Goal: Information Seeking & Learning: Learn about a topic

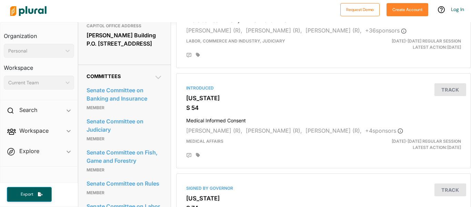
scroll to position [310, 0]
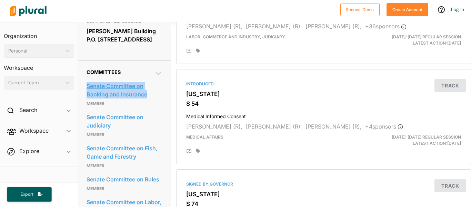
drag, startPoint x: 84, startPoint y: 90, endPoint x: 154, endPoint y: 102, distance: 70.9
click at [154, 102] on div "Committees Senate Committee on Banking and Insurance Member Senate Committee on…" at bounding box center [124, 148] width 92 height 177
copy link "Senate Committee on Banking and Insurance"
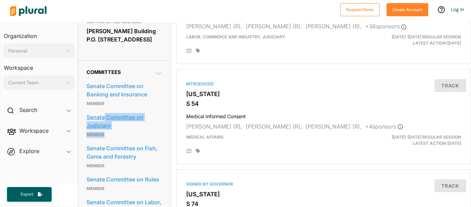
drag, startPoint x: 138, startPoint y: 139, endPoint x: 103, endPoint y: 128, distance: 36.0
click at [103, 128] on div "Senate Committee on Judiciary Member" at bounding box center [125, 125] width 76 height 31
click at [87, 118] on div "Senate Committee on Judiciary Member" at bounding box center [125, 125] width 76 height 31
drag, startPoint x: 85, startPoint y: 119, endPoint x: 114, endPoint y: 135, distance: 33.8
click at [114, 135] on div "Committees Senate Committee on Banking and Insurance Member Senate Committee on…" at bounding box center [124, 148] width 92 height 177
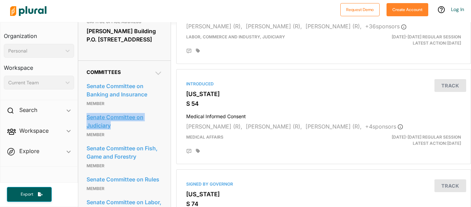
copy link "Senate Committee on Judiciary"
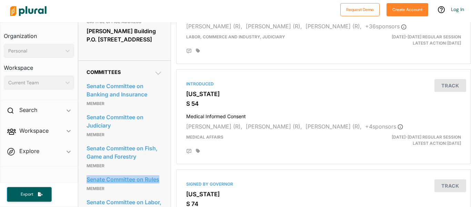
drag, startPoint x: 167, startPoint y: 188, endPoint x: 87, endPoint y: 189, distance: 80.0
click at [87, 189] on div "Committees Senate Committee on Banking and Insurance Member Senate Committee on…" at bounding box center [124, 148] width 92 height 177
copy link "Senate Committee on Rules"
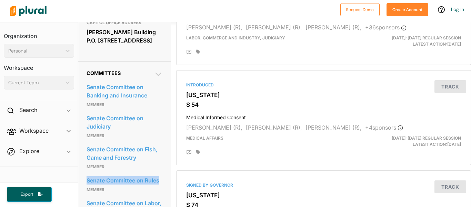
scroll to position [0, 0]
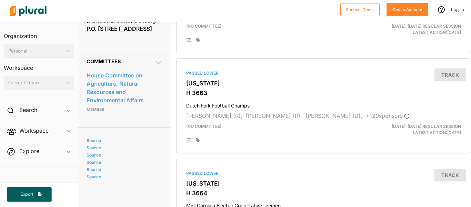
scroll to position [322, 0]
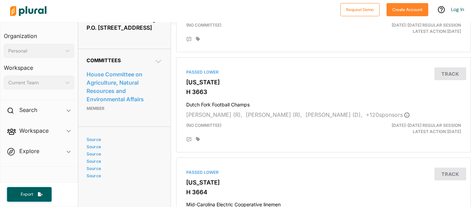
click at [156, 60] on icon at bounding box center [158, 61] width 6 height 3
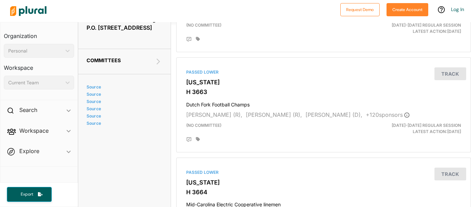
click at [158, 57] on icon at bounding box center [158, 61] width 8 height 8
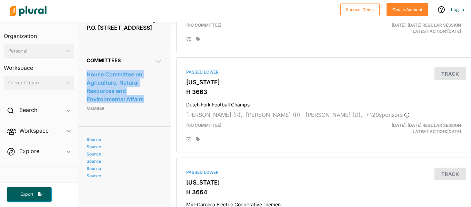
drag, startPoint x: 165, startPoint y: 83, endPoint x: 84, endPoint y: 52, distance: 86.5
click at [84, 52] on div "Committees House Committee on Agriculture, Natural Resources and Environmental …" at bounding box center [124, 88] width 92 height 78
copy link "House Committee on Agriculture, Natural Resources and Environmental Affairs"
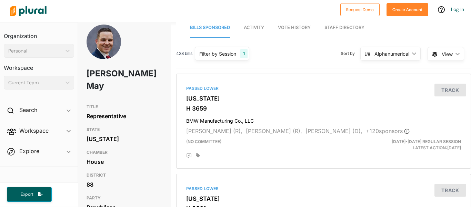
scroll to position [4, 0]
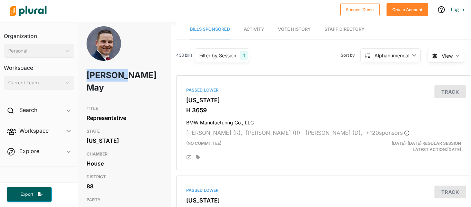
drag, startPoint x: 131, startPoint y: 78, endPoint x: 87, endPoint y: 71, distance: 44.6
click at [87, 71] on h1 "[PERSON_NAME] May" at bounding box center [110, 81] width 46 height 33
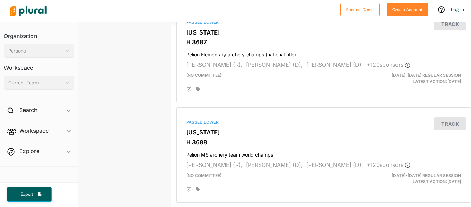
scroll to position [1909, 0]
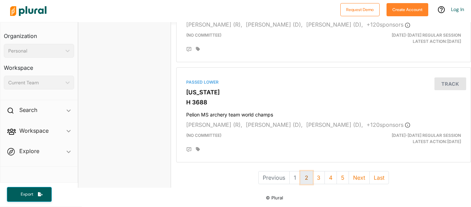
click at [310, 179] on button "2" at bounding box center [306, 177] width 12 height 13
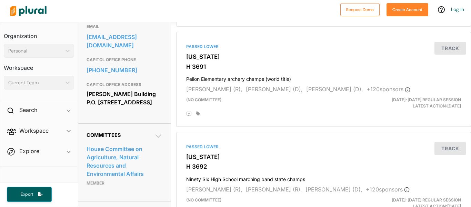
scroll to position [255, 0]
